Goal: Go to known website: Access a specific website the user already knows

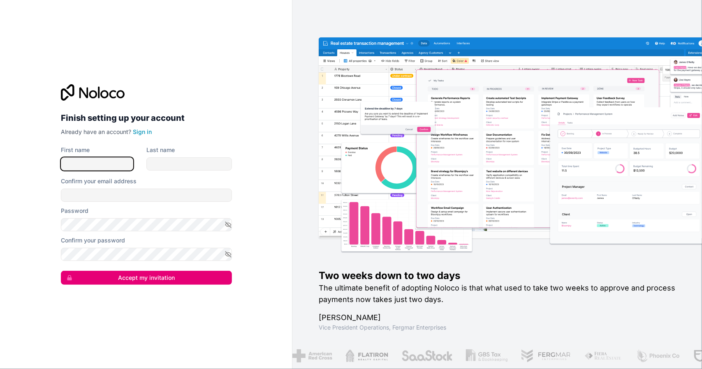
click at [101, 163] on input "First name" at bounding box center [97, 163] width 72 height 13
click at [188, 129] on p "Already have an account? Sign in" at bounding box center [146, 132] width 171 height 8
click at [145, 131] on link "Sign in" at bounding box center [142, 131] width 19 height 7
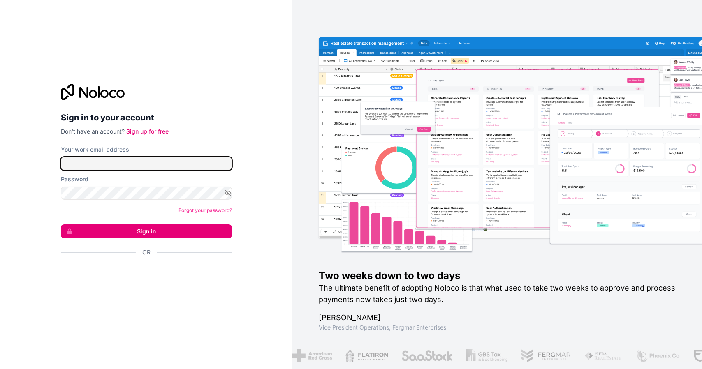
click at [119, 162] on input "Your work email address" at bounding box center [146, 163] width 171 height 13
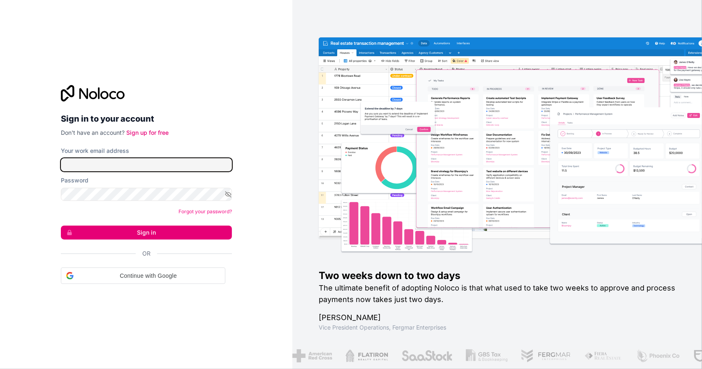
type input "**********"
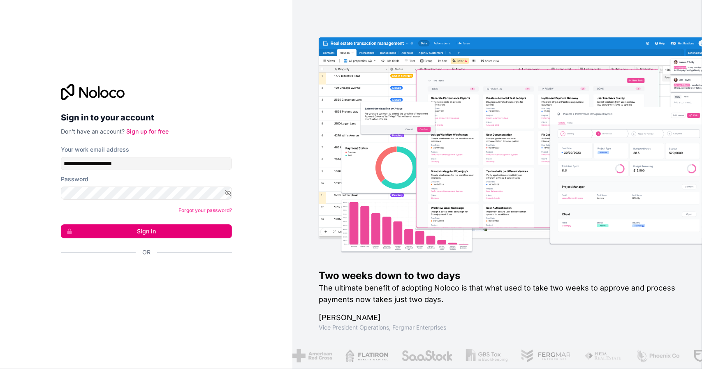
click at [125, 228] on button "Sign in" at bounding box center [146, 232] width 171 height 14
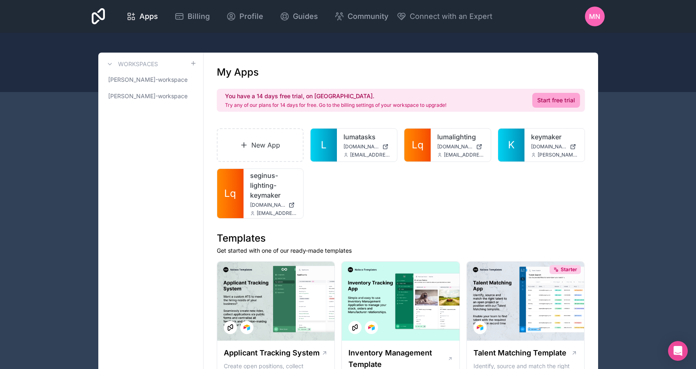
click at [259, 171] on link "seginus-lighting-keymaker" at bounding box center [273, 186] width 47 height 30
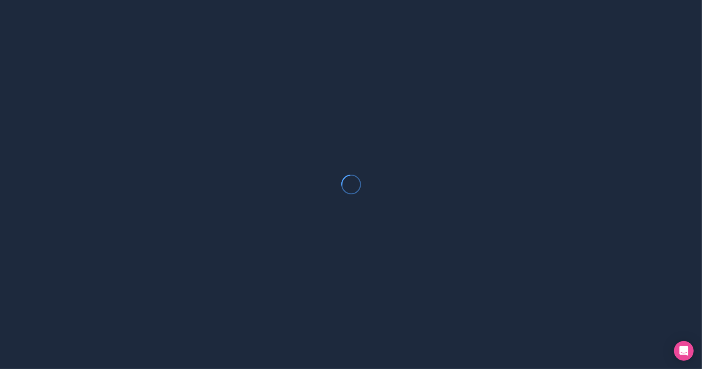
click at [87, 65] on div at bounding box center [351, 184] width 702 height 369
